Goal: Navigation & Orientation: Find specific page/section

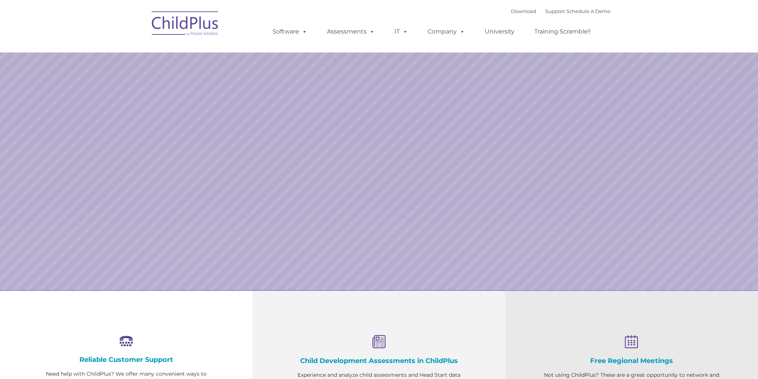
select select "MEDIUM"
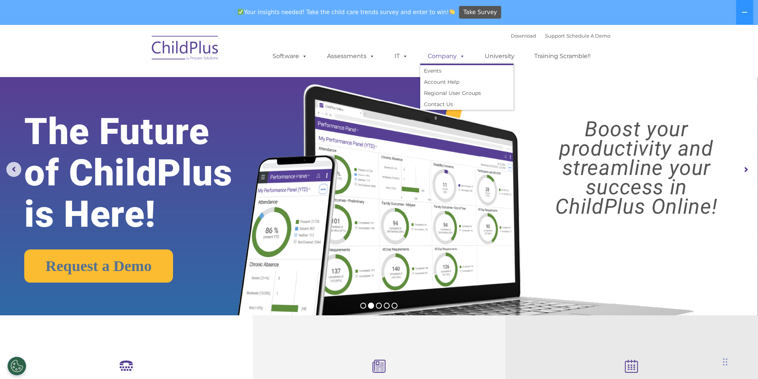
click at [449, 57] on link "Company" at bounding box center [446, 56] width 52 height 15
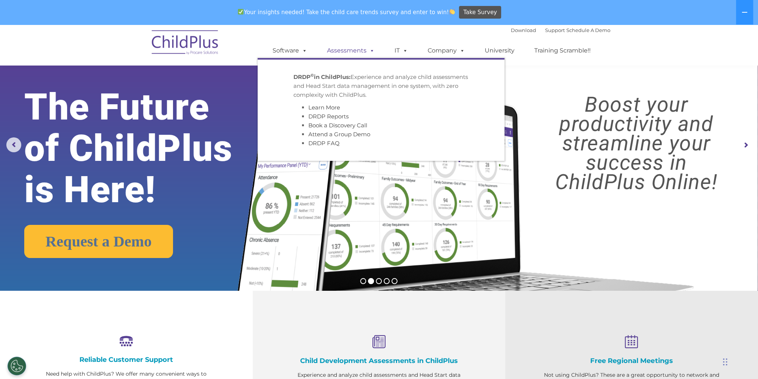
click at [354, 54] on link "Assessments" at bounding box center [350, 50] width 63 height 15
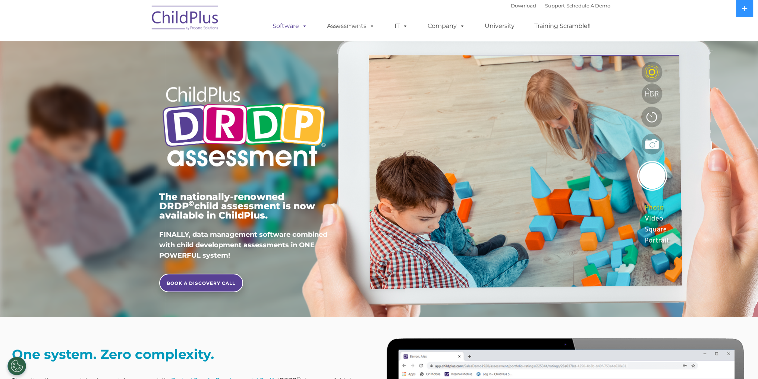
click at [292, 27] on link "Software" at bounding box center [290, 26] width 50 height 15
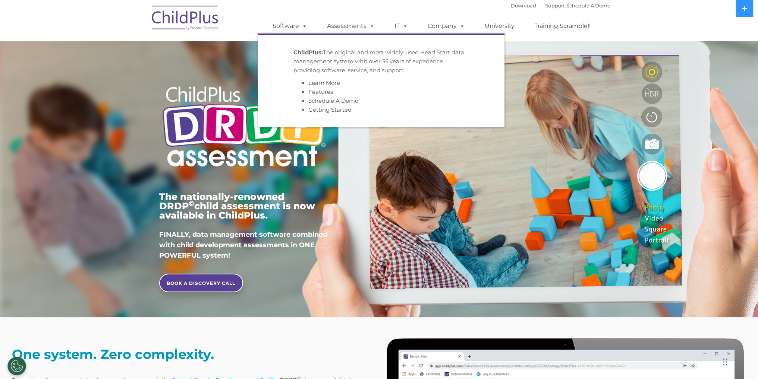
click at [184, 19] on img at bounding box center [185, 18] width 75 height 37
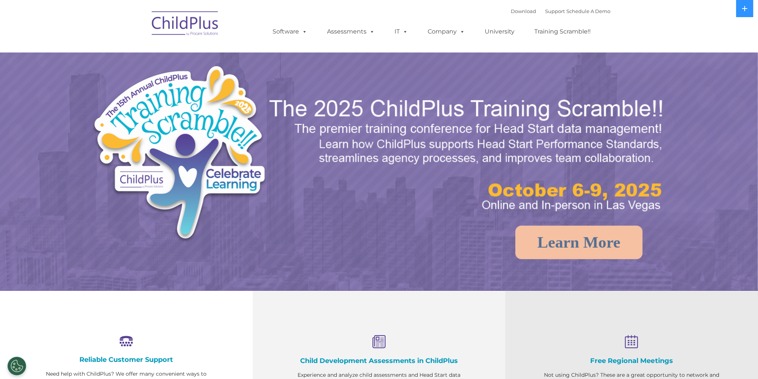
select select "MEDIUM"
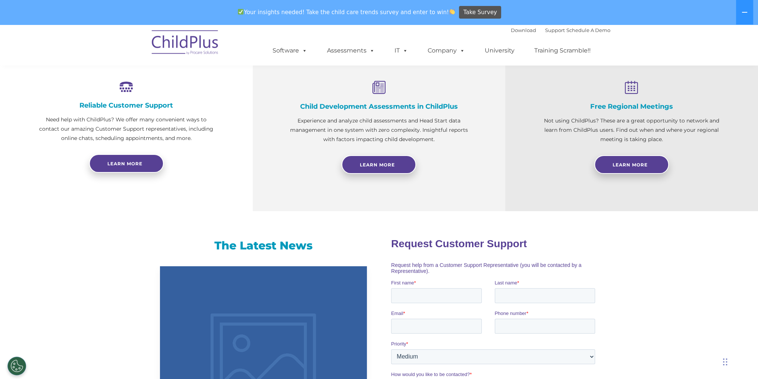
scroll to position [276, 0]
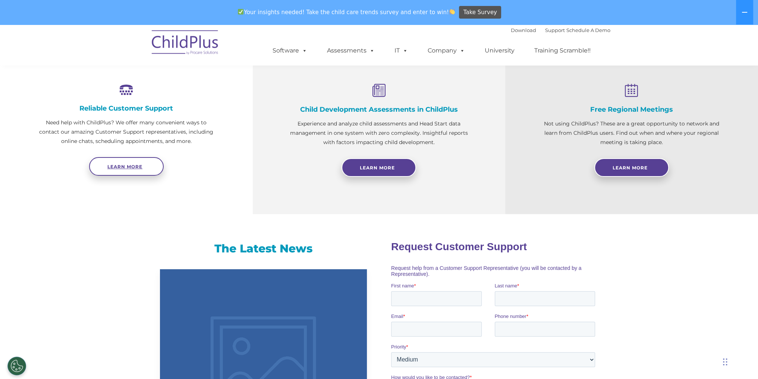
click at [121, 161] on link "Learn more" at bounding box center [126, 166] width 75 height 19
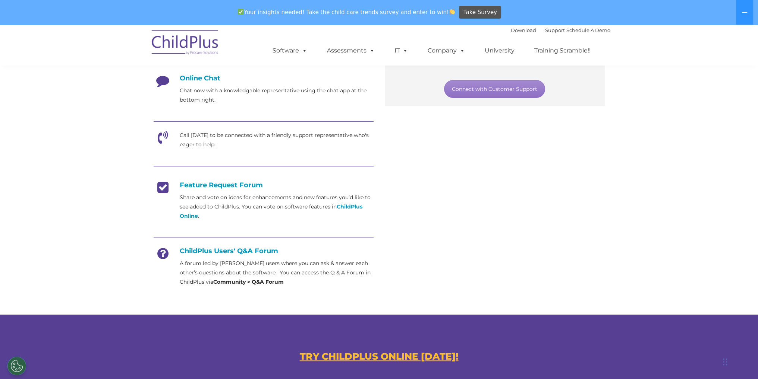
scroll to position [201, 0]
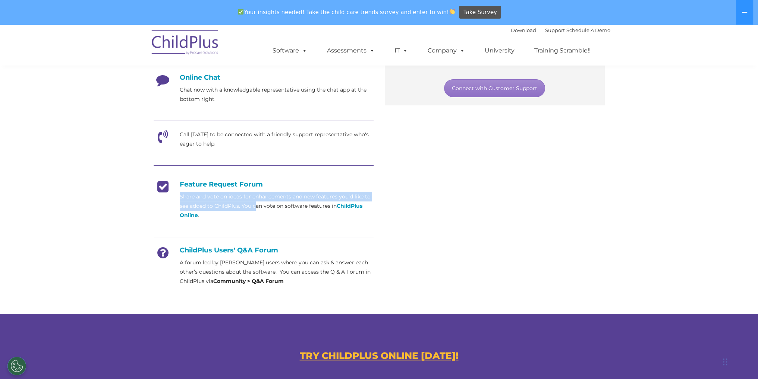
drag, startPoint x: 180, startPoint y: 197, endPoint x: 255, endPoint y: 202, distance: 74.7
click at [255, 202] on p "Share and vote on ideas for enhancements and new features you’d like to see add…" at bounding box center [277, 206] width 194 height 28
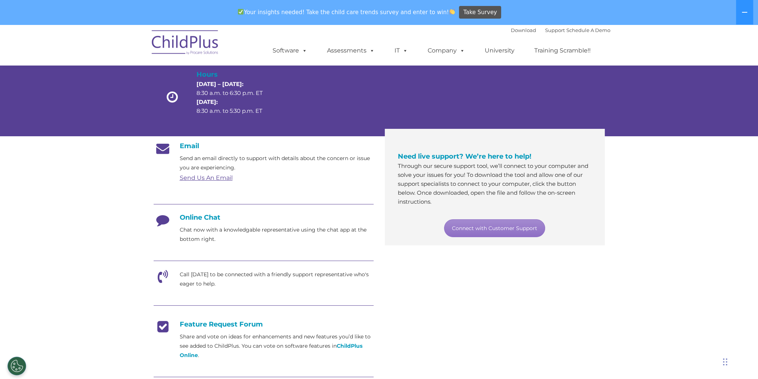
scroll to position [0, 0]
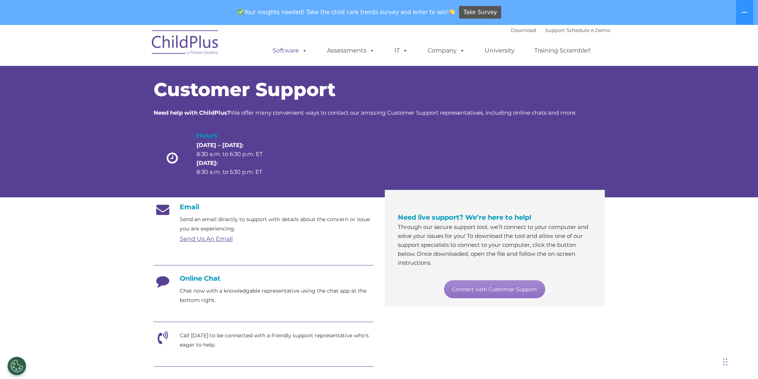
click at [296, 53] on link "Software" at bounding box center [290, 50] width 50 height 15
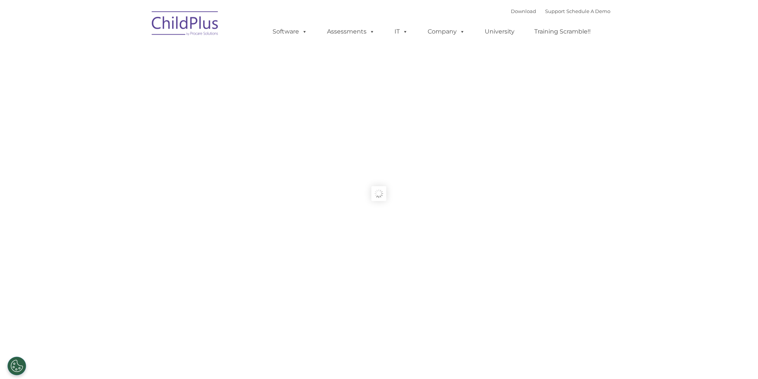
type input ""
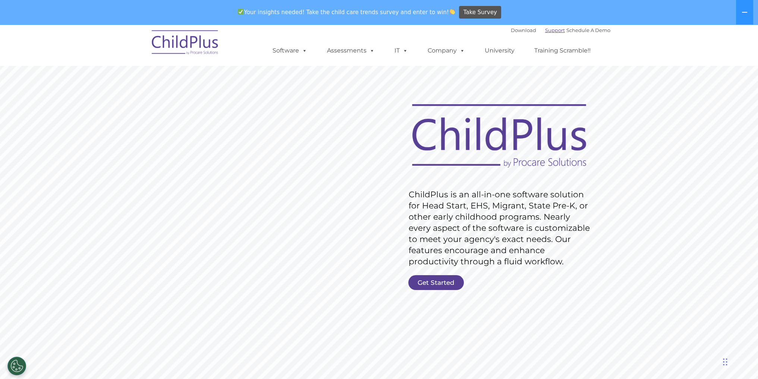
click at [545, 28] on link "Support" at bounding box center [555, 30] width 20 height 6
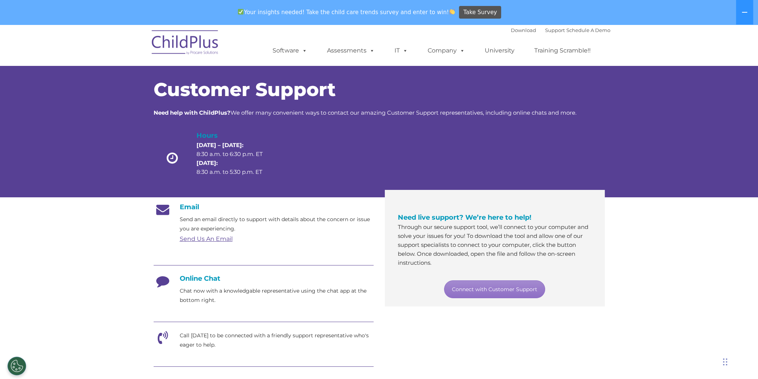
click at [106, 141] on div "Customer Support Need help with ChildPlus? We offer many convenient ways to con…" at bounding box center [379, 124] width 758 height 146
